Goal: Information Seeking & Learning: Learn about a topic

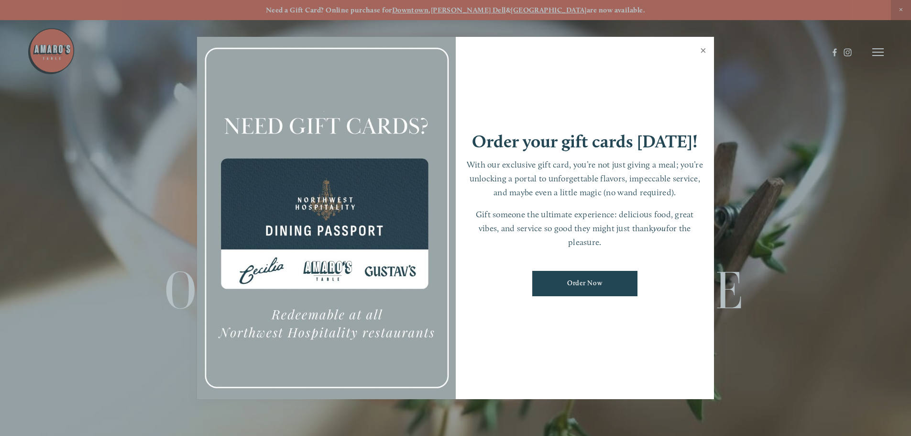
click at [707, 54] on link "Close" at bounding box center [703, 51] width 19 height 27
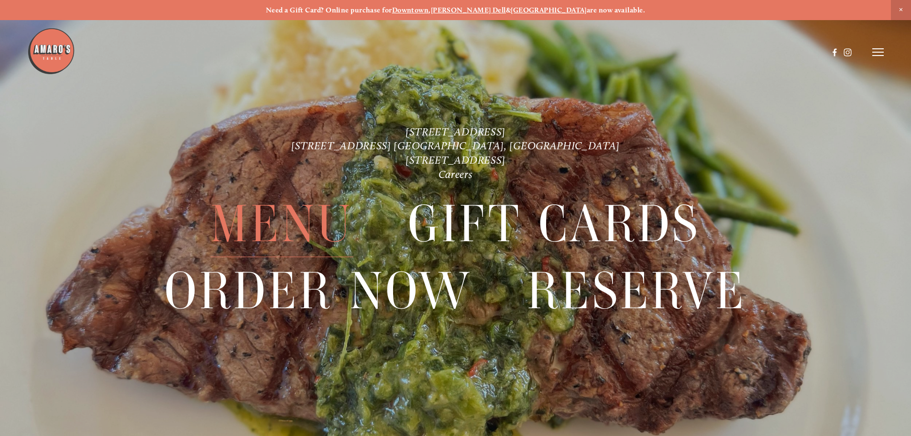
click at [302, 234] on span "Menu" at bounding box center [281, 224] width 143 height 66
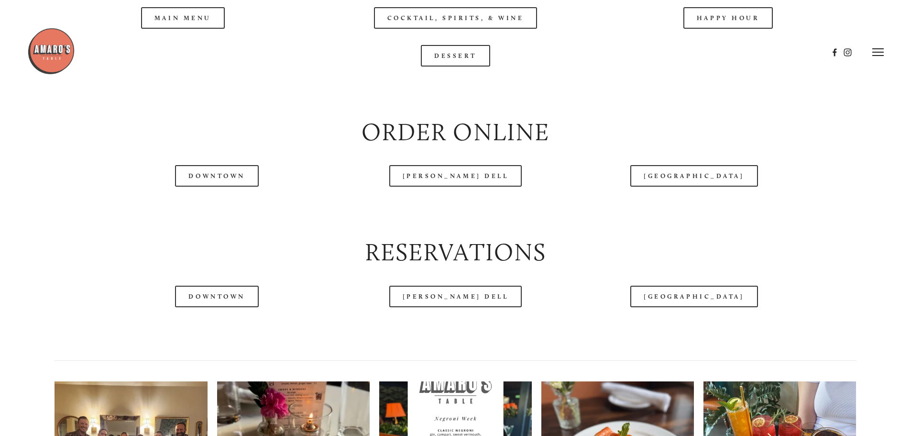
scroll to position [1052, 0]
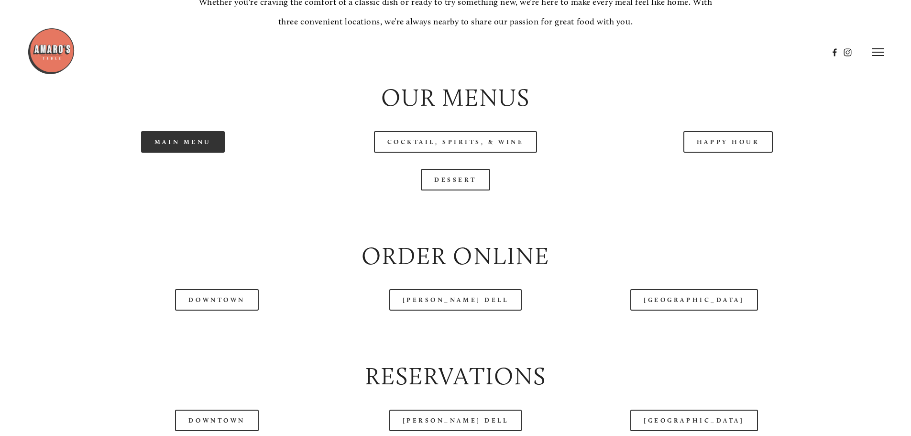
click at [208, 153] on link "Main Menu" at bounding box center [183, 142] width 84 height 22
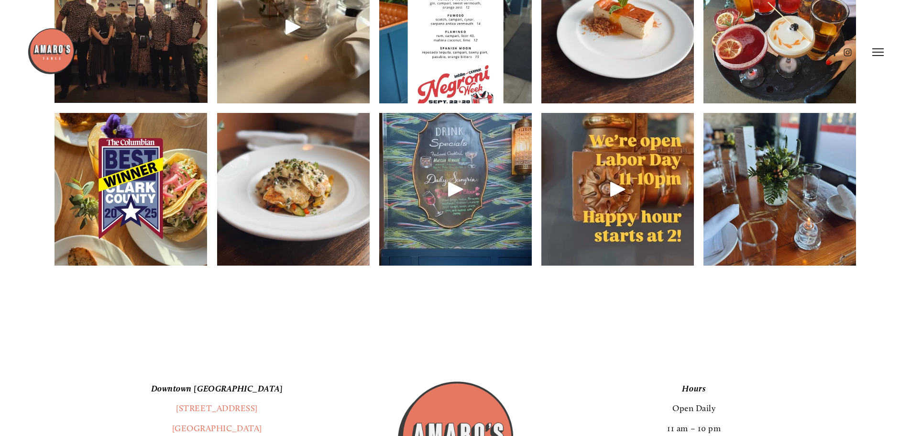
scroll to position [1483, 0]
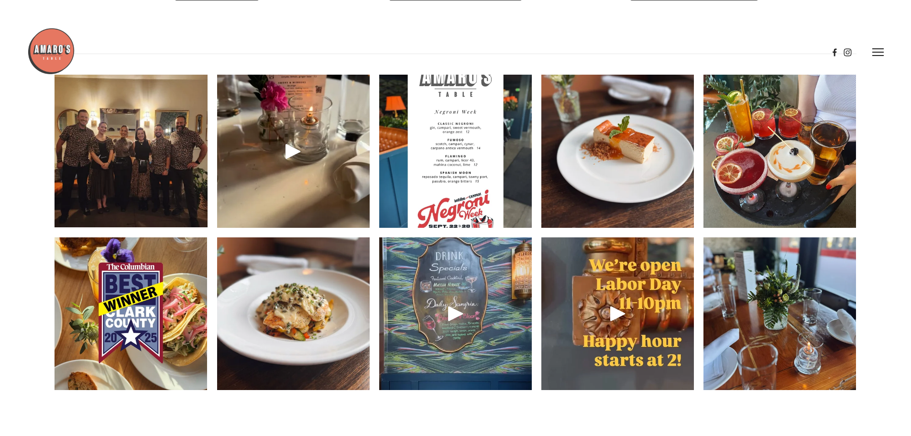
click at [100, 161] on img at bounding box center [130, 151] width 203 height 153
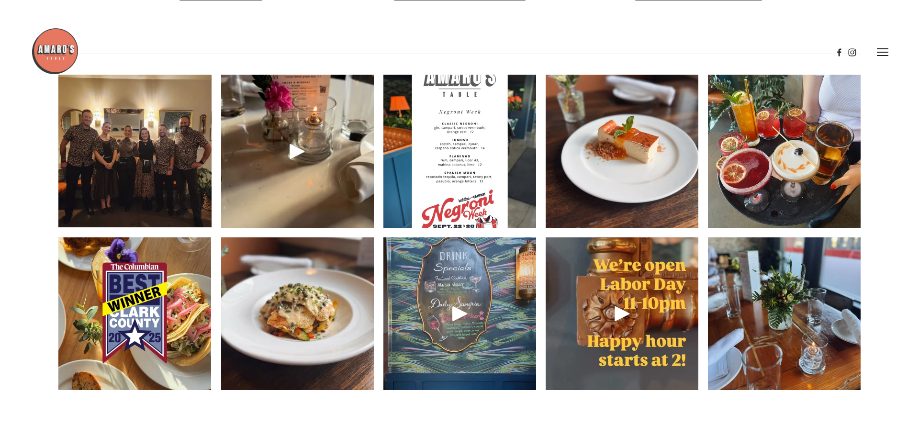
scroll to position [1458, 0]
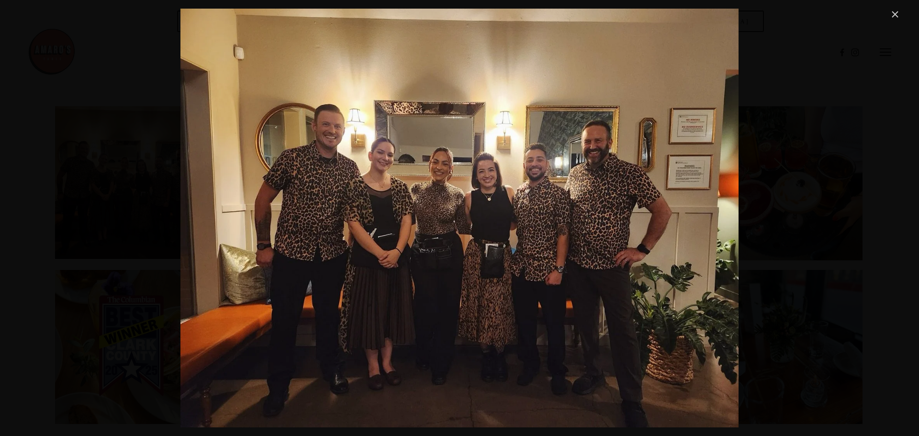
click at [851, 345] on div "In [GEOGRAPHIC_DATA], there’s a [DATE] night tradition amongst the team — only …" at bounding box center [459, 218] width 882 height 419
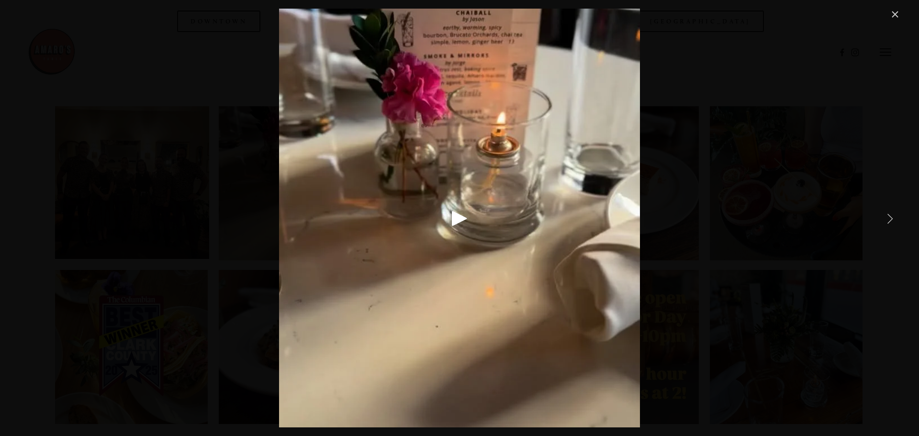
click at [895, 14] on link "Close" at bounding box center [894, 14] width 11 height 11
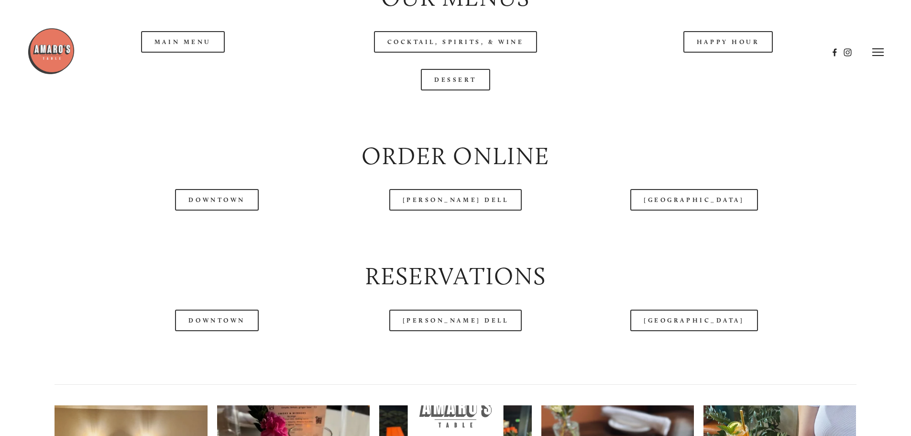
scroll to position [1148, 0]
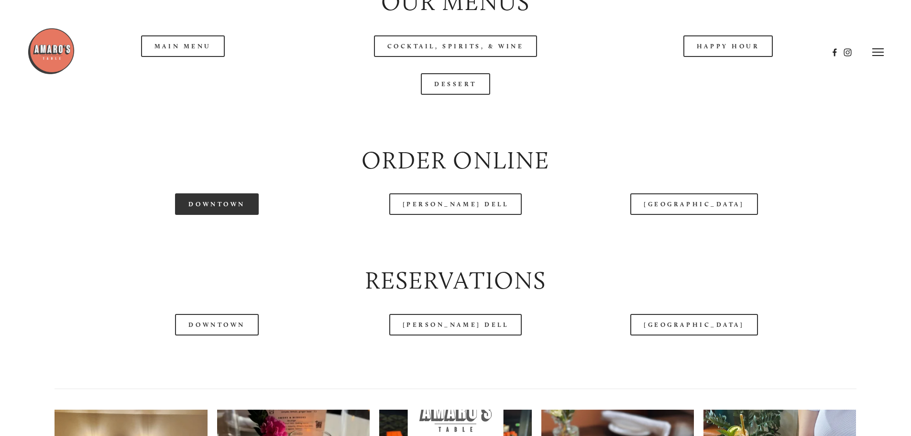
click at [230, 215] on link "Downtown" at bounding box center [216, 204] width 83 height 22
